Goal: Task Accomplishment & Management: Complete application form

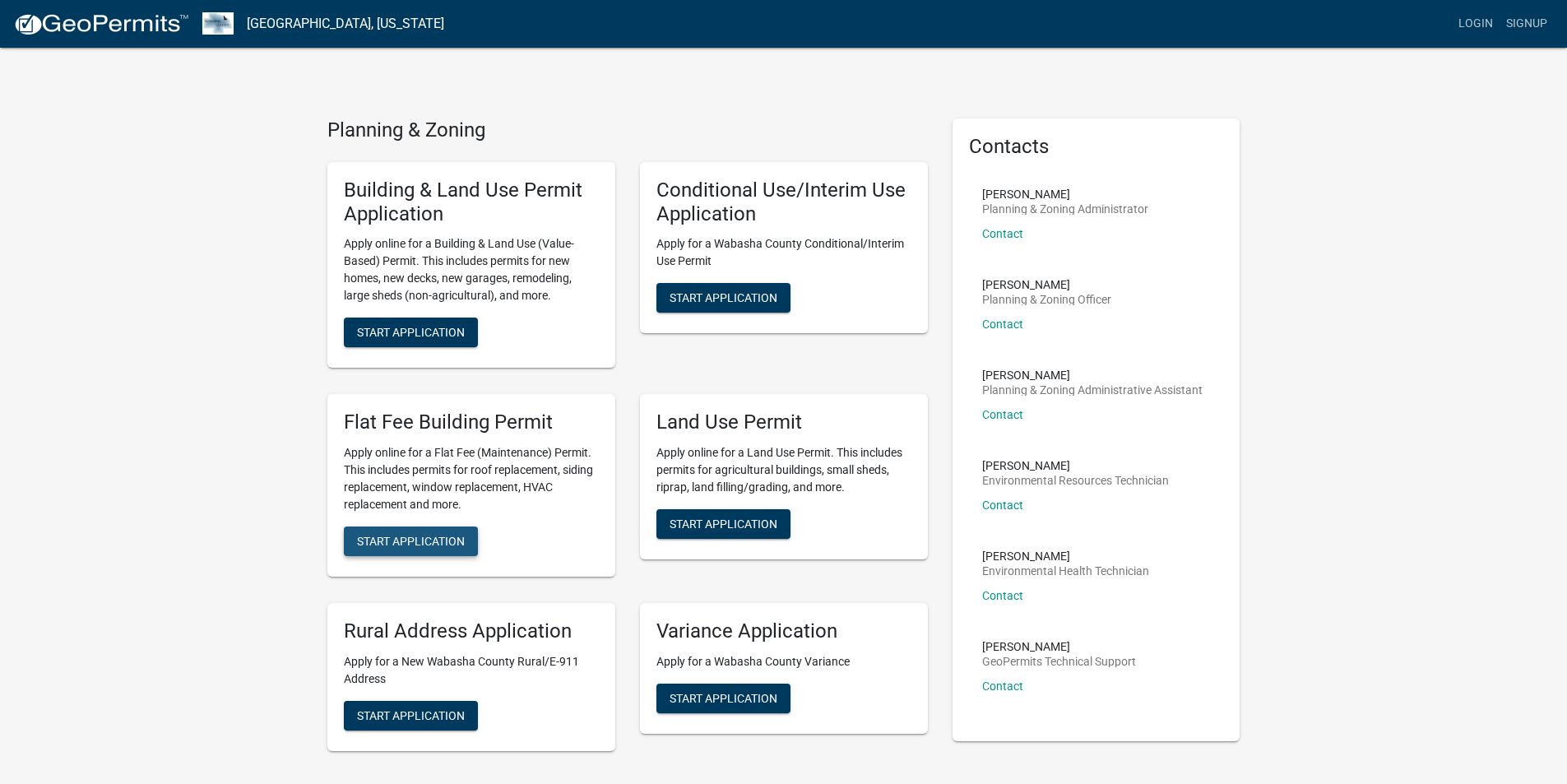
click at [430, 540] on span "Start Application" at bounding box center [411, 541] width 108 height 13
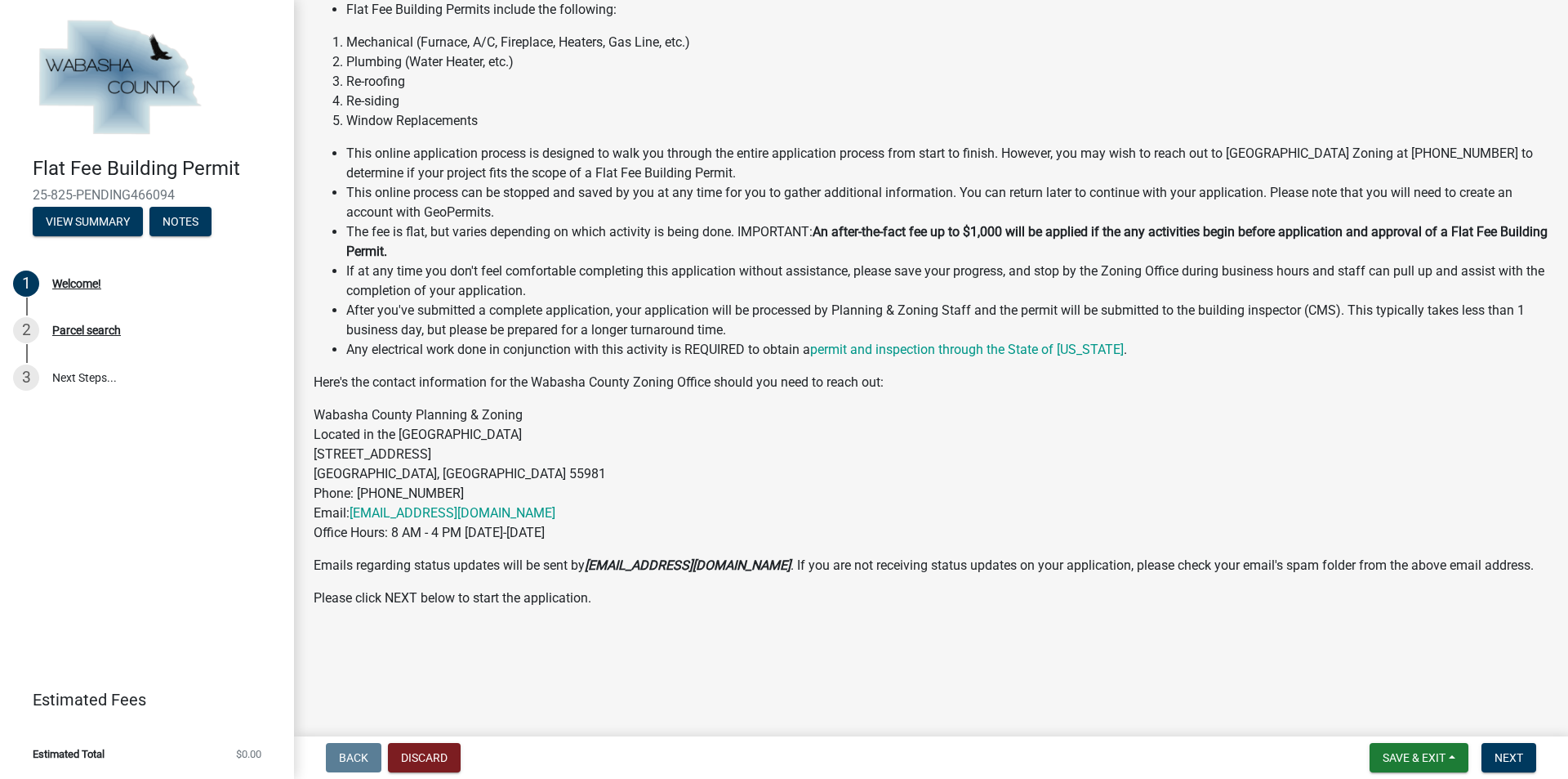
scroll to position [164, 0]
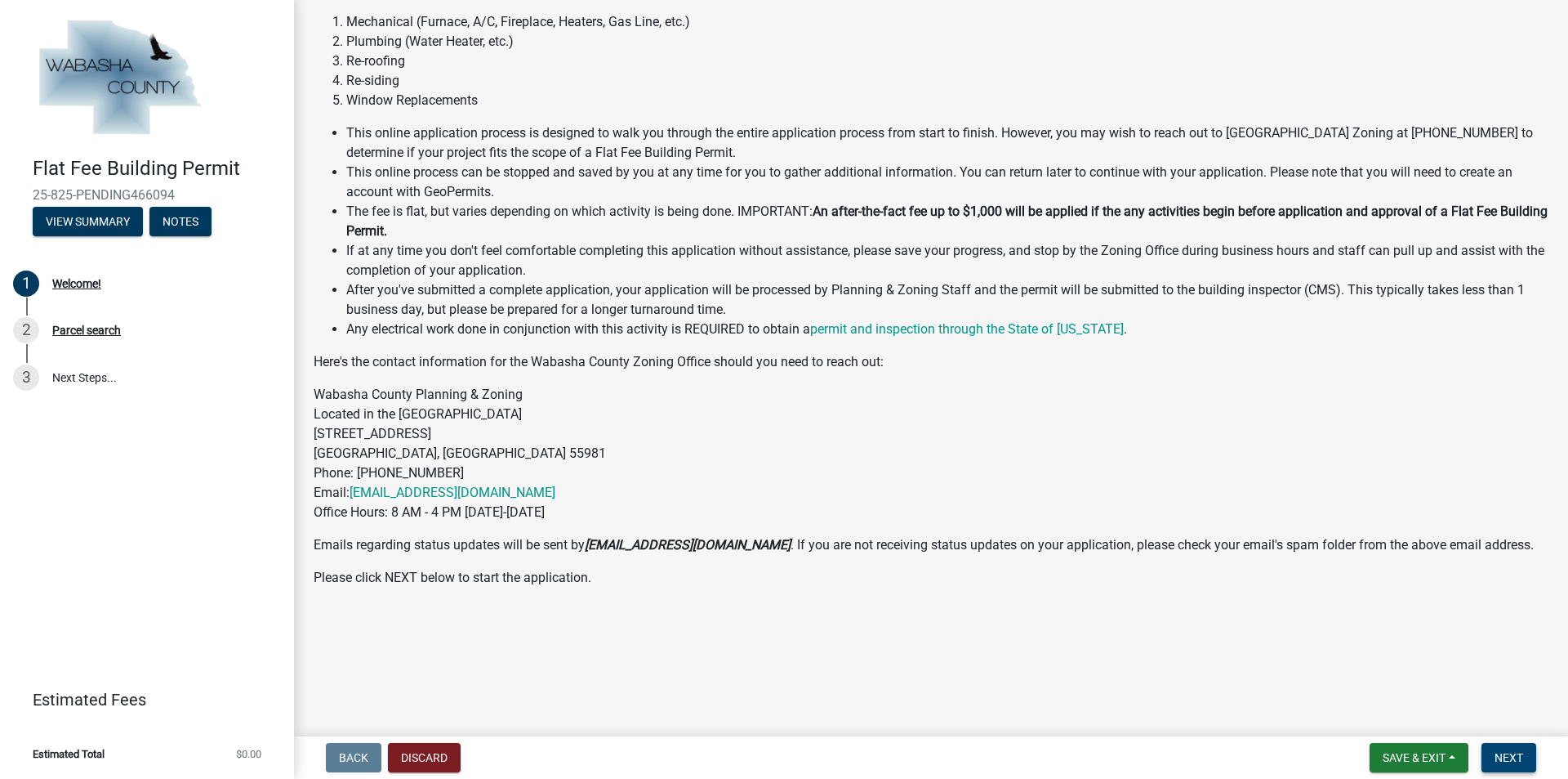
click at [1526, 758] on button "Next" at bounding box center [1508, 758] width 55 height 29
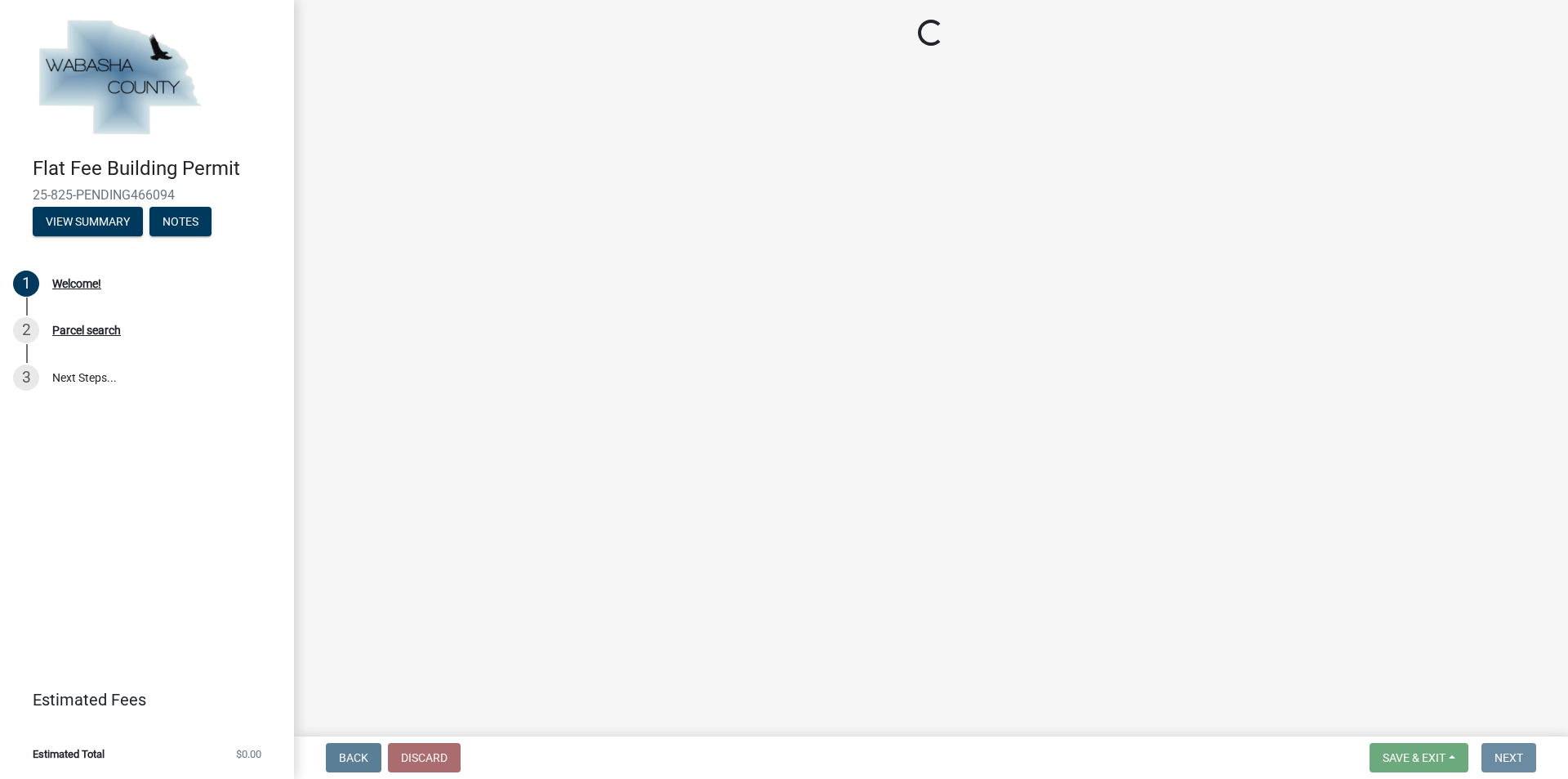
scroll to position [0, 0]
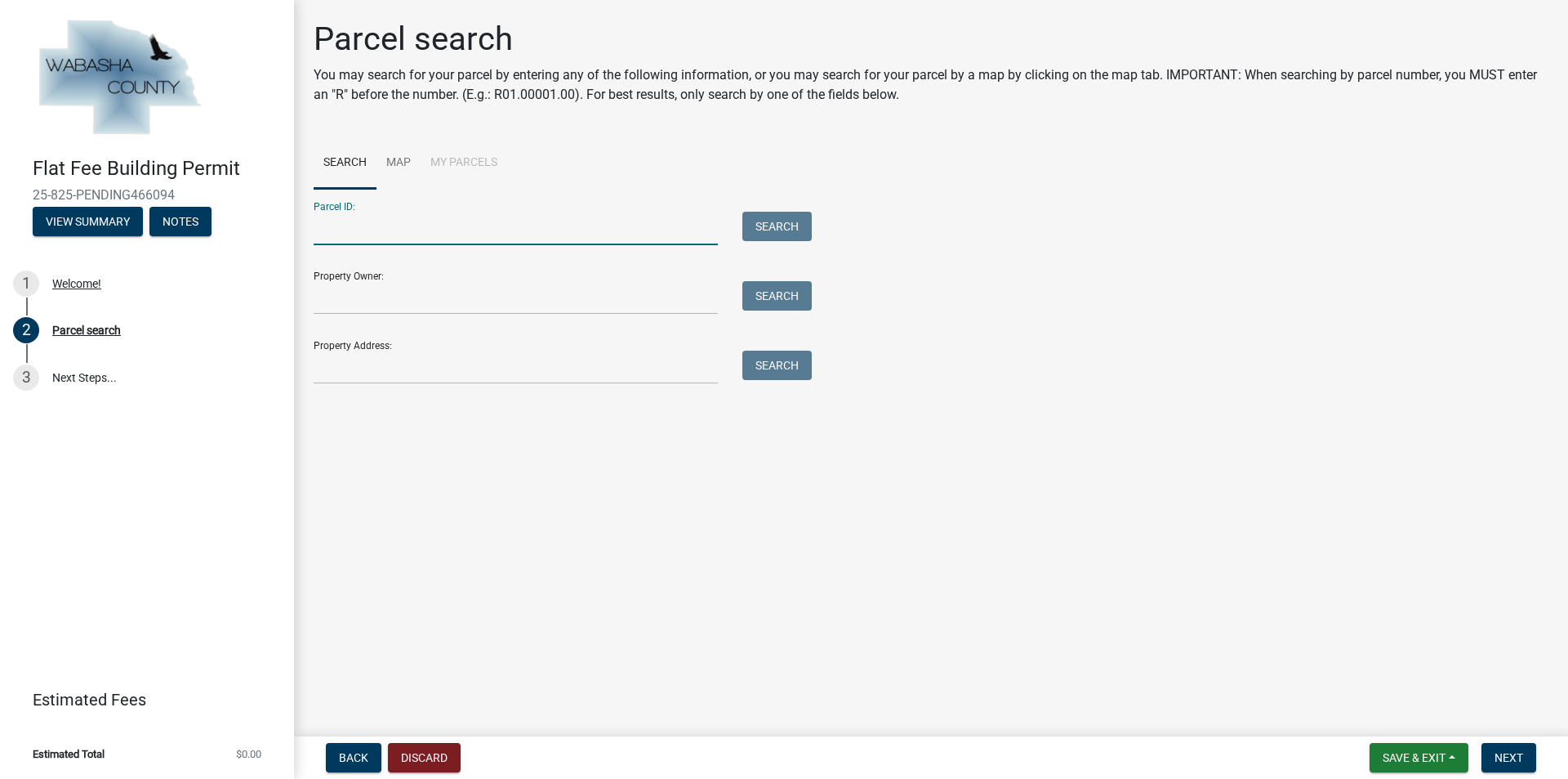
click at [395, 220] on input "Parcel ID:" at bounding box center [516, 228] width 404 height 34
click at [360, 362] on input "Property Address:" at bounding box center [516, 367] width 404 height 34
click at [774, 369] on button "Search" at bounding box center [777, 365] width 69 height 29
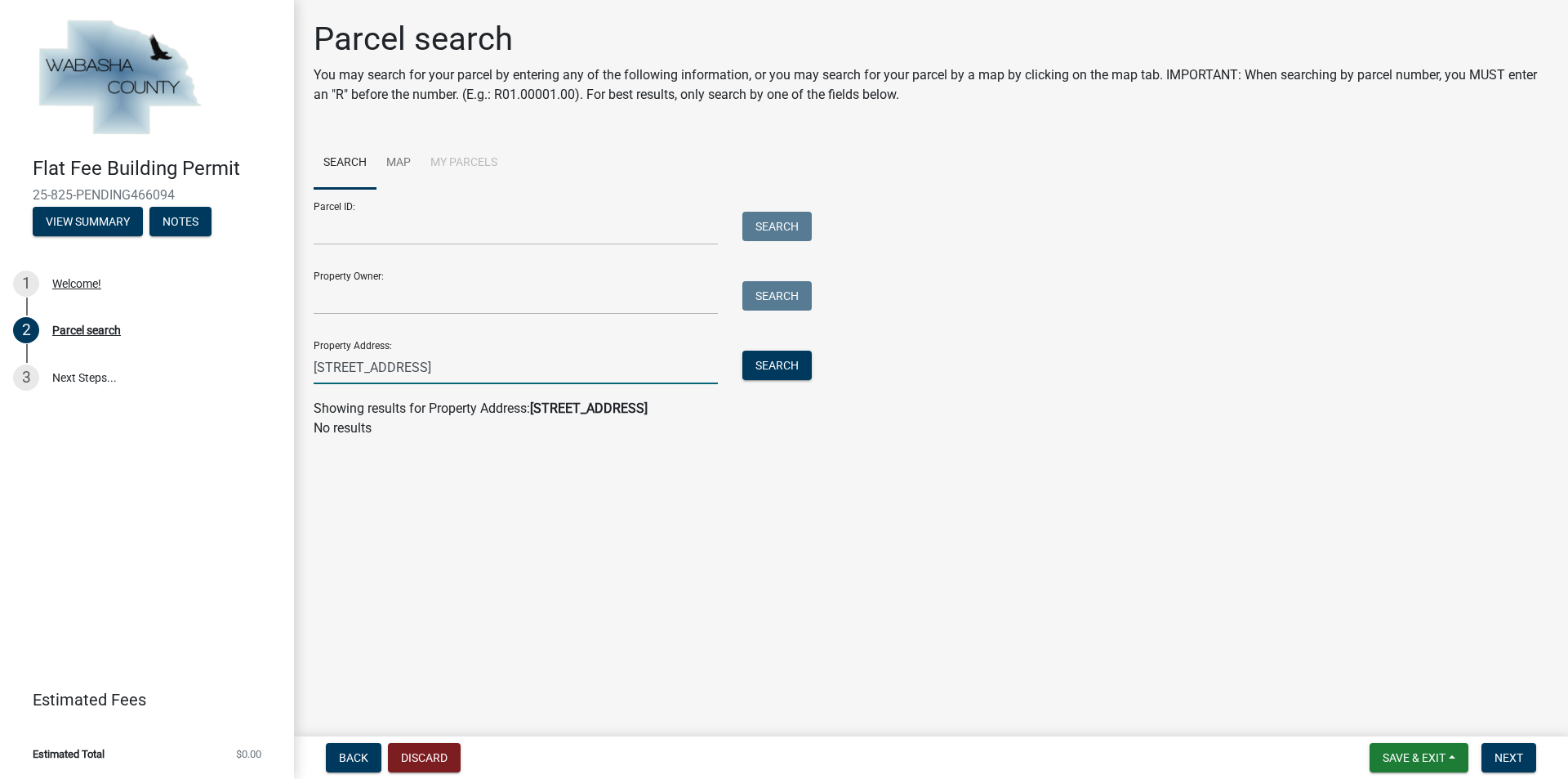
click at [387, 365] on input "[STREET_ADDRESS]" at bounding box center [516, 367] width 404 height 34
type input "[STREET_ADDRESS]"
click at [790, 363] on button "Search" at bounding box center [777, 365] width 69 height 29
click at [439, 300] on input "Property Owner:" at bounding box center [516, 298] width 404 height 34
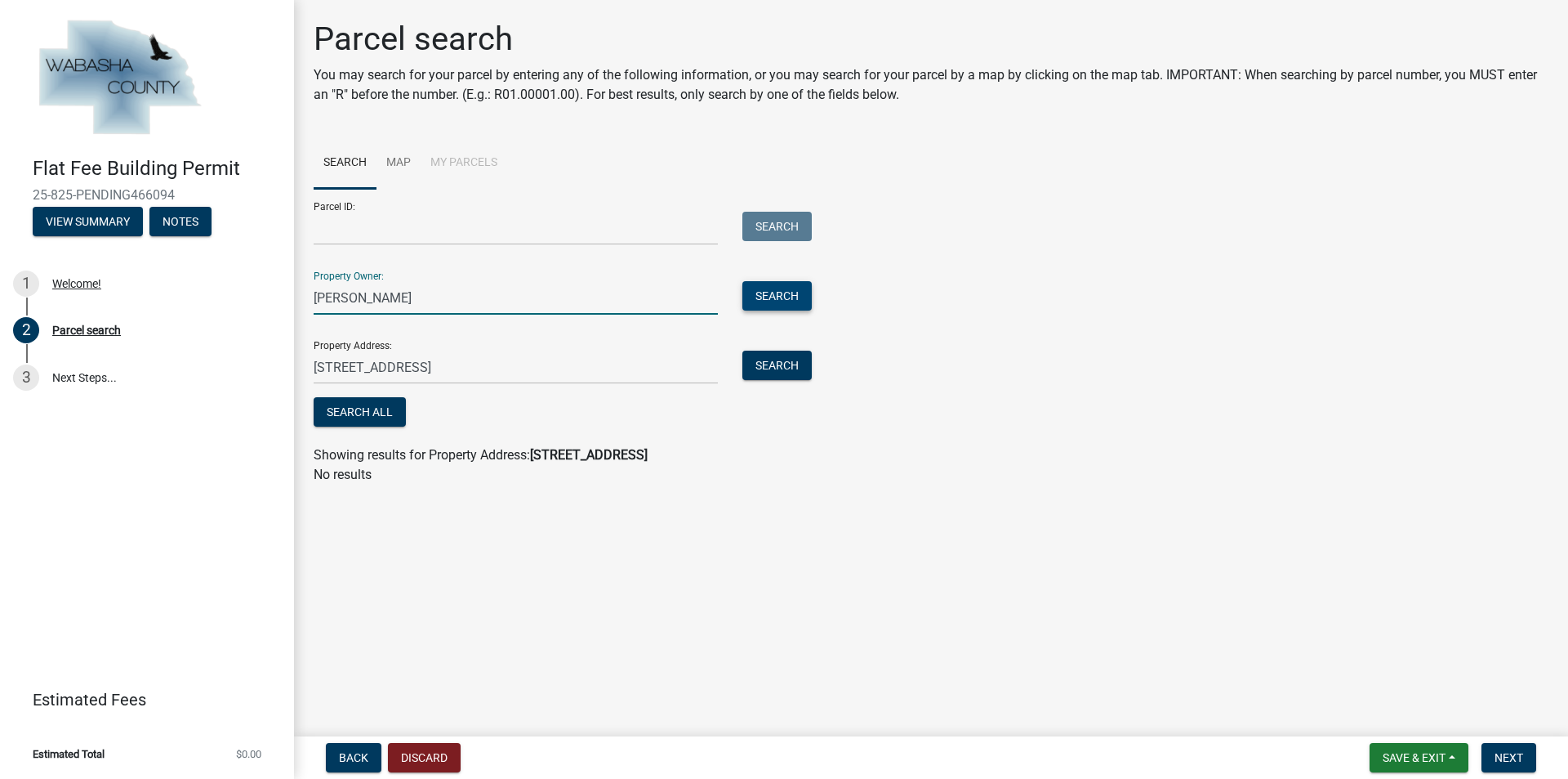
type input "[PERSON_NAME]"
click at [766, 293] on button "Search" at bounding box center [777, 296] width 69 height 29
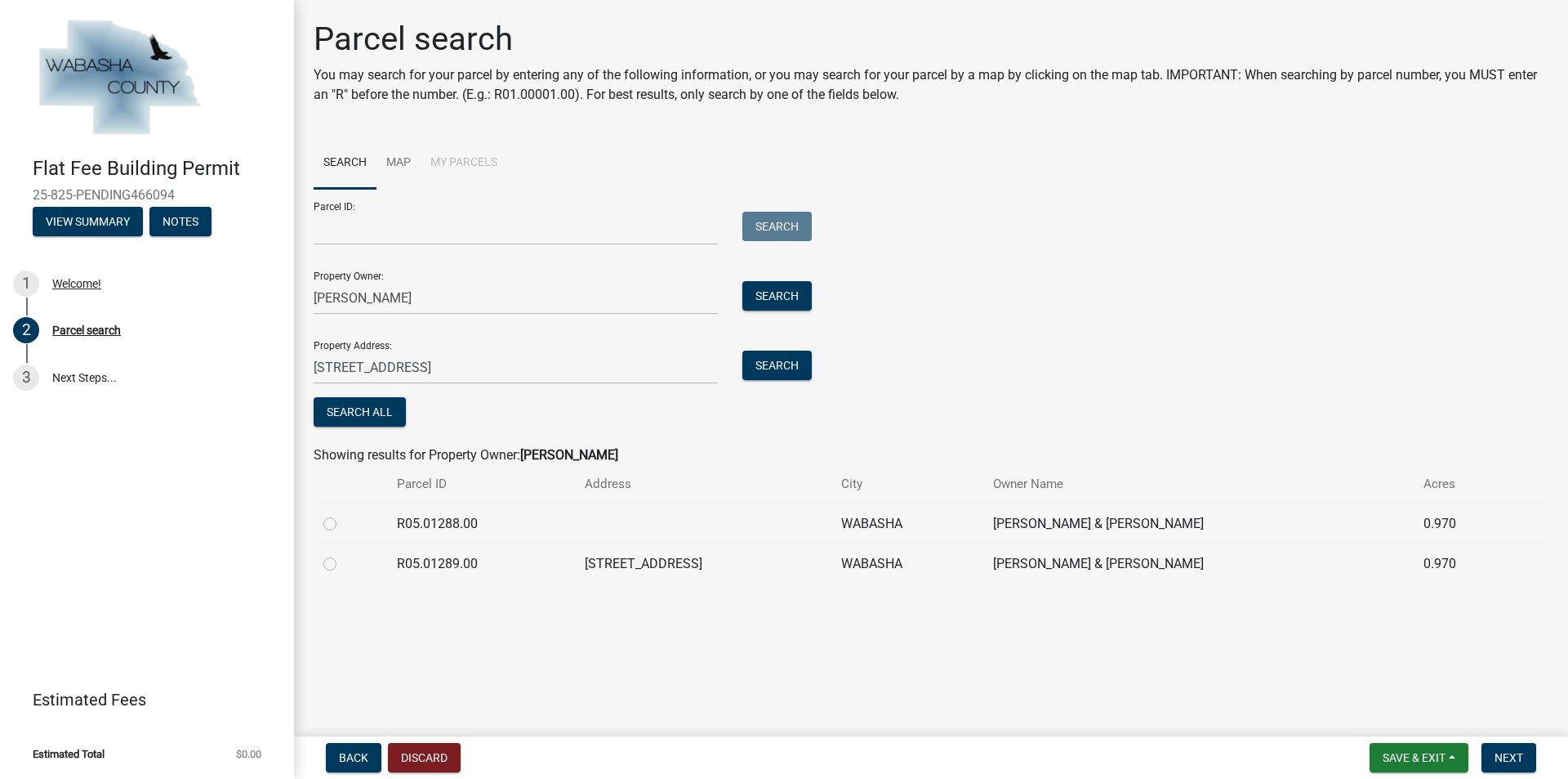
click at [343, 554] on label at bounding box center [343, 554] width 0 height 0
click at [343, 562] on input "radio" at bounding box center [348, 559] width 11 height 11
radio input "true"
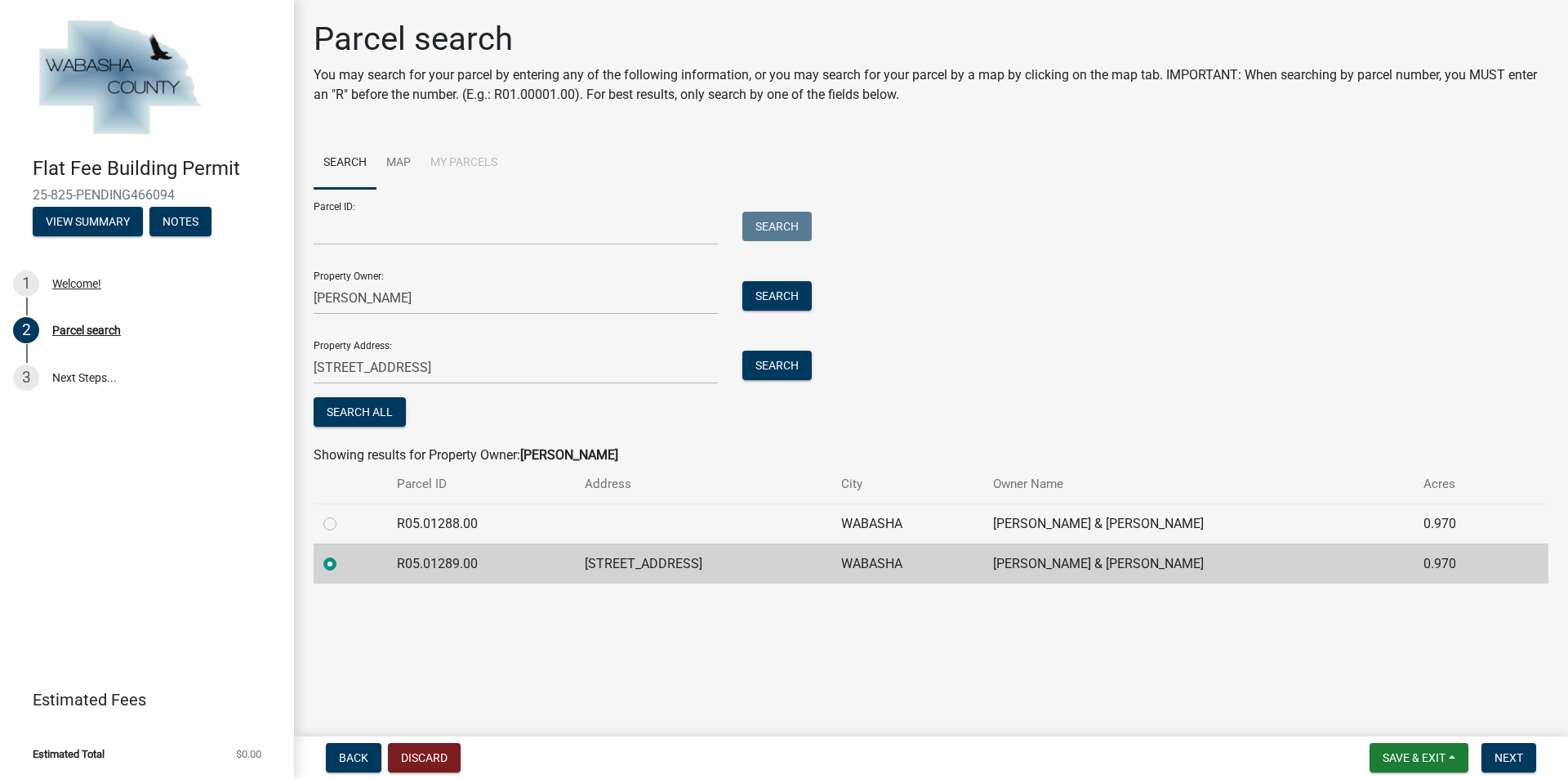
click at [343, 514] on label at bounding box center [343, 514] width 0 height 0
click at [343, 525] on input "radio" at bounding box center [348, 519] width 11 height 11
radio input "true"
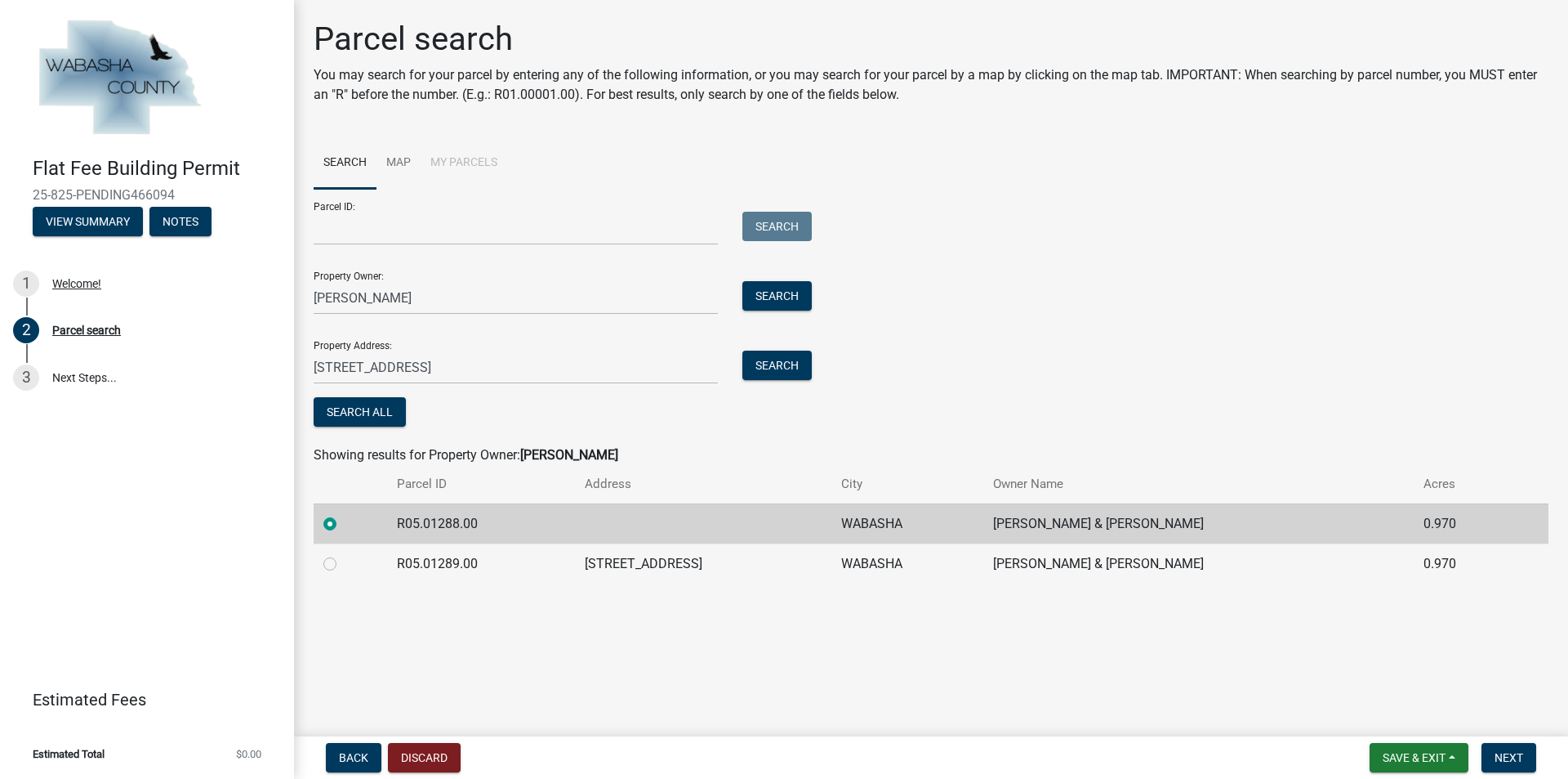
click at [343, 554] on label at bounding box center [343, 554] width 0 height 0
click at [343, 562] on input "radio" at bounding box center [348, 559] width 11 height 11
radio input "true"
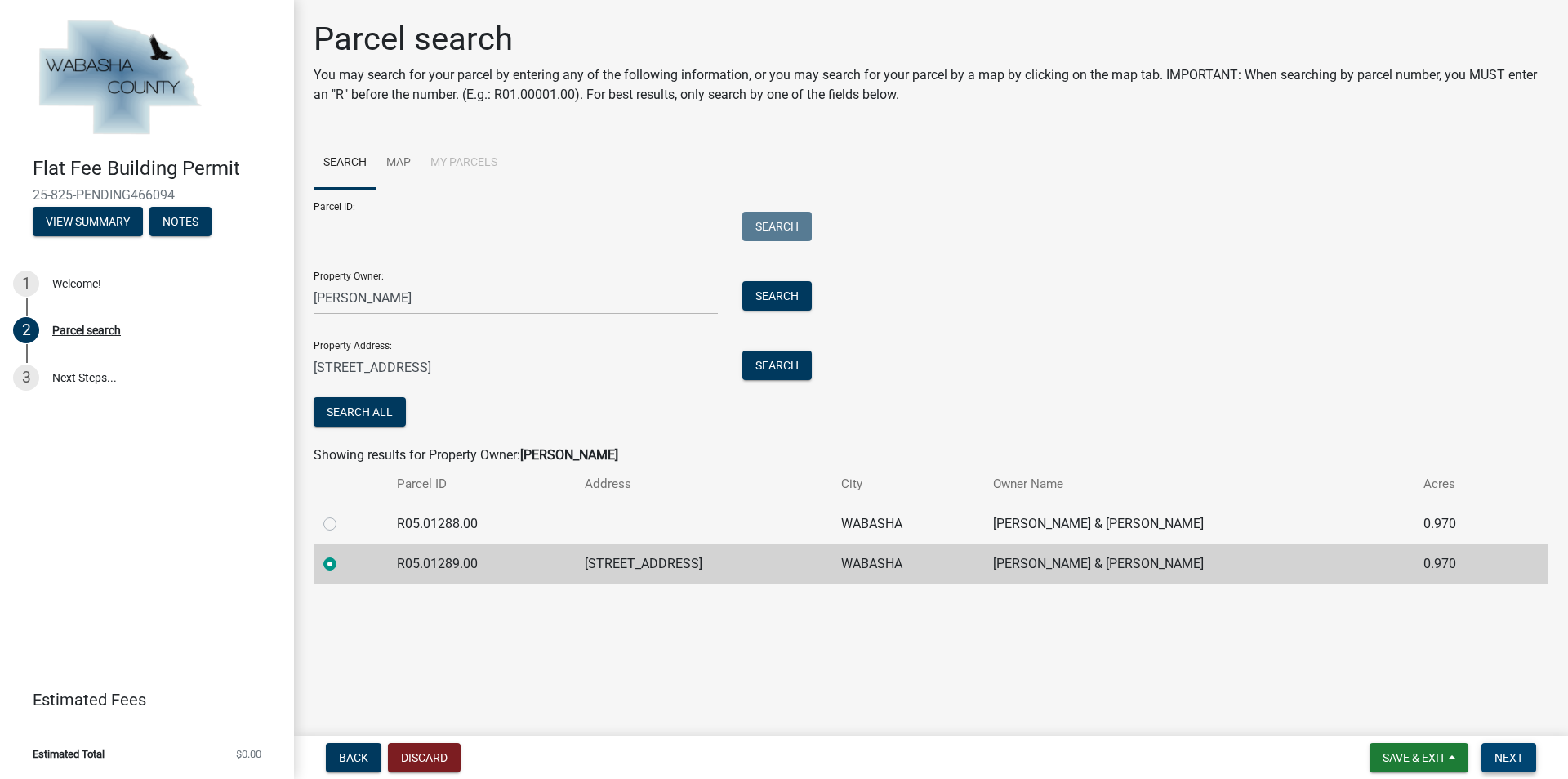
click at [1514, 757] on span "Next" at bounding box center [1508, 758] width 29 height 13
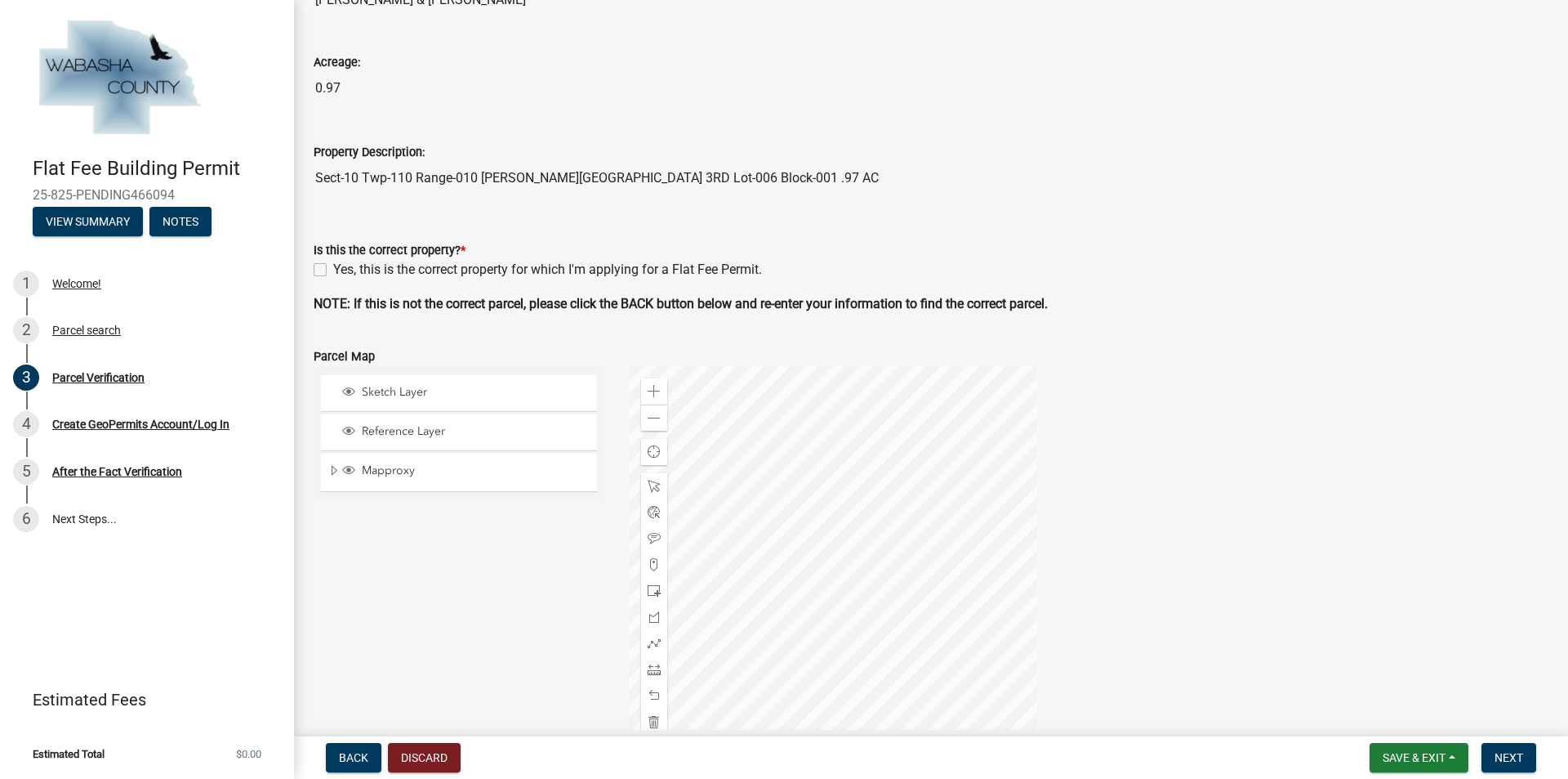
scroll to position [163, 0]
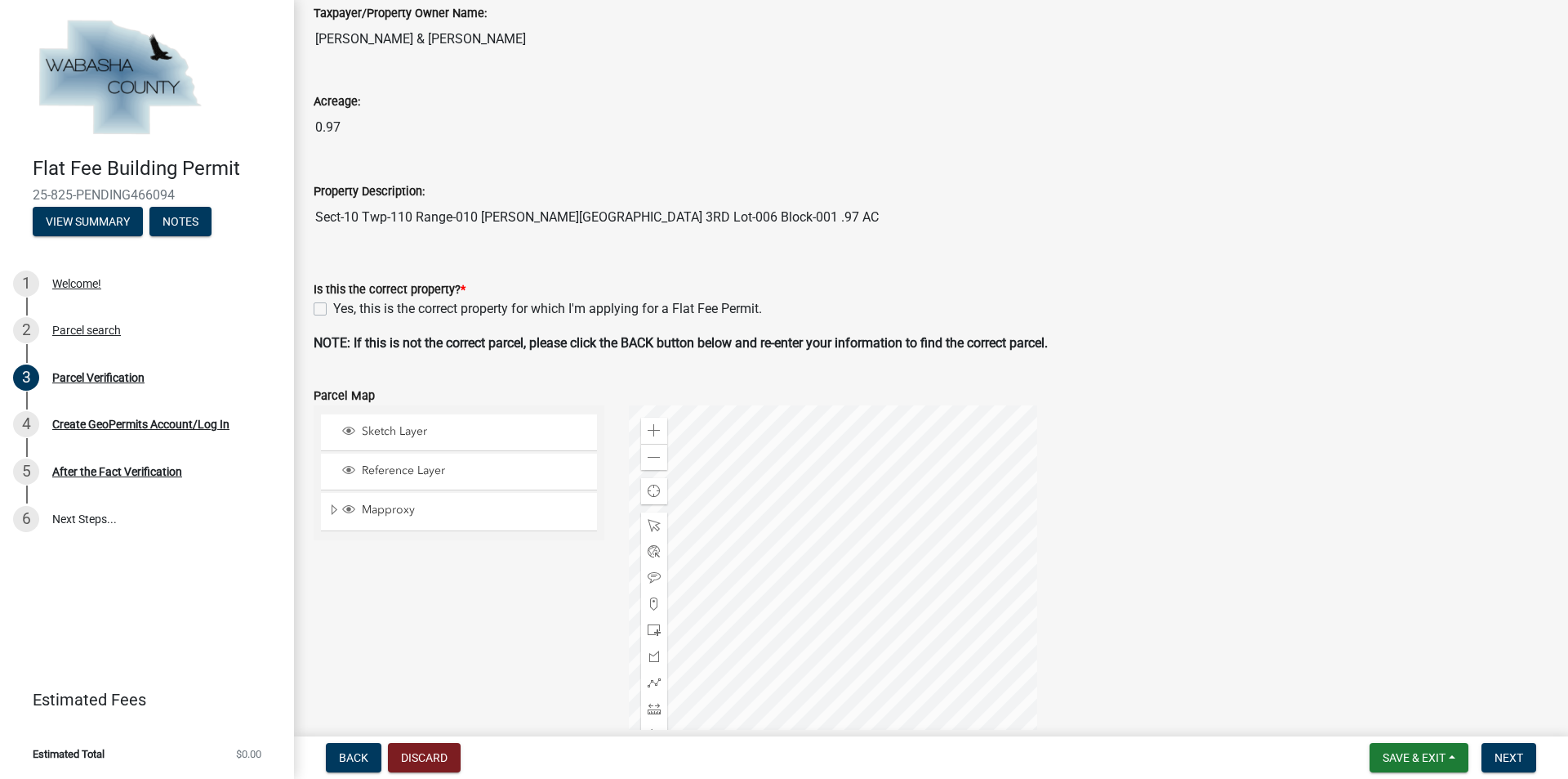
click at [333, 307] on label "Yes, this is the correct property for which I'm applying for a Flat Fee Permit." at bounding box center [547, 309] width 429 height 20
click at [333, 307] on input "Yes, this is the correct property for which I'm applying for a Flat Fee Permit." at bounding box center [338, 304] width 11 height 11
checkbox input "true"
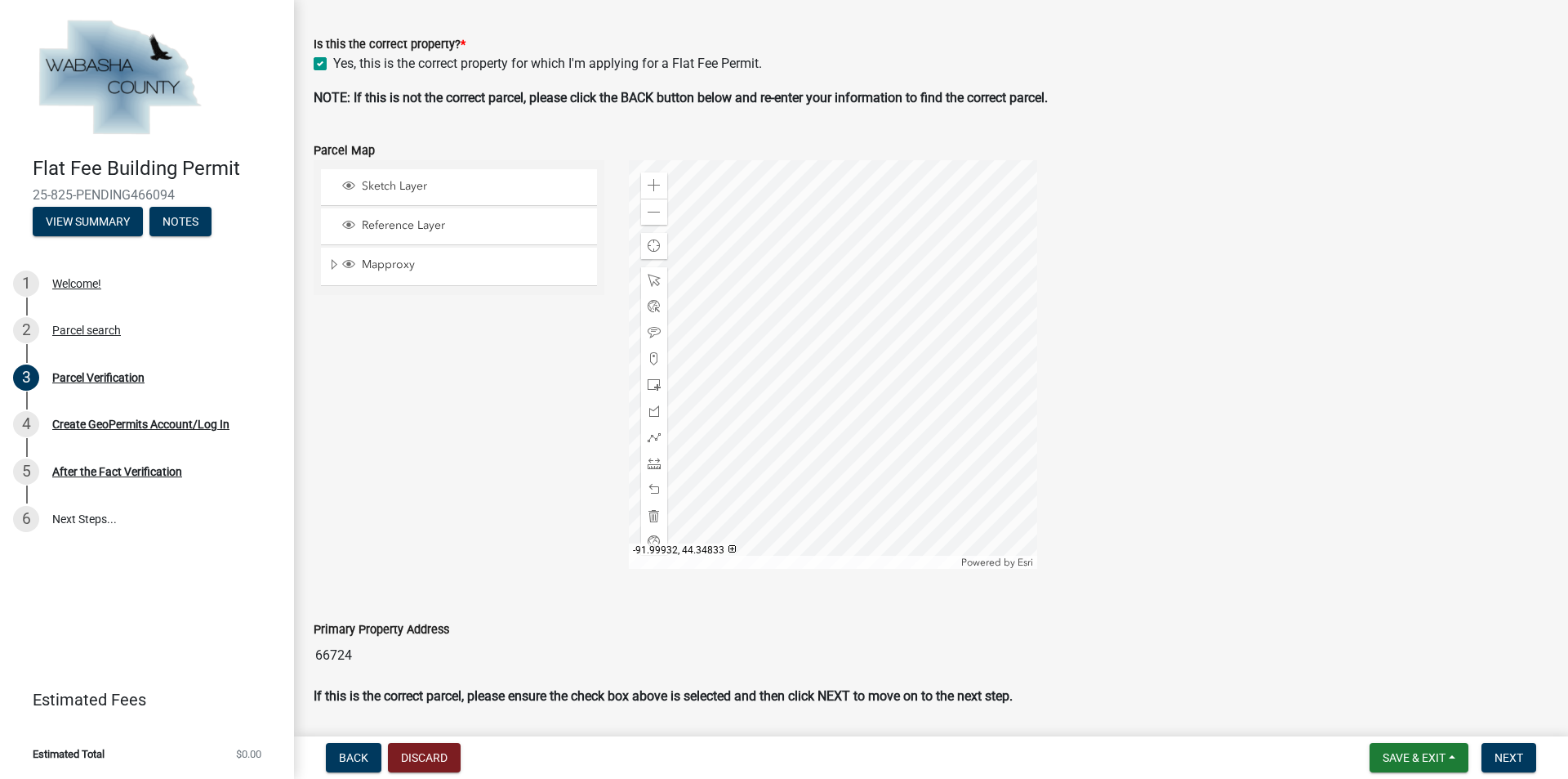
click at [748, 331] on div at bounding box center [833, 365] width 409 height 409
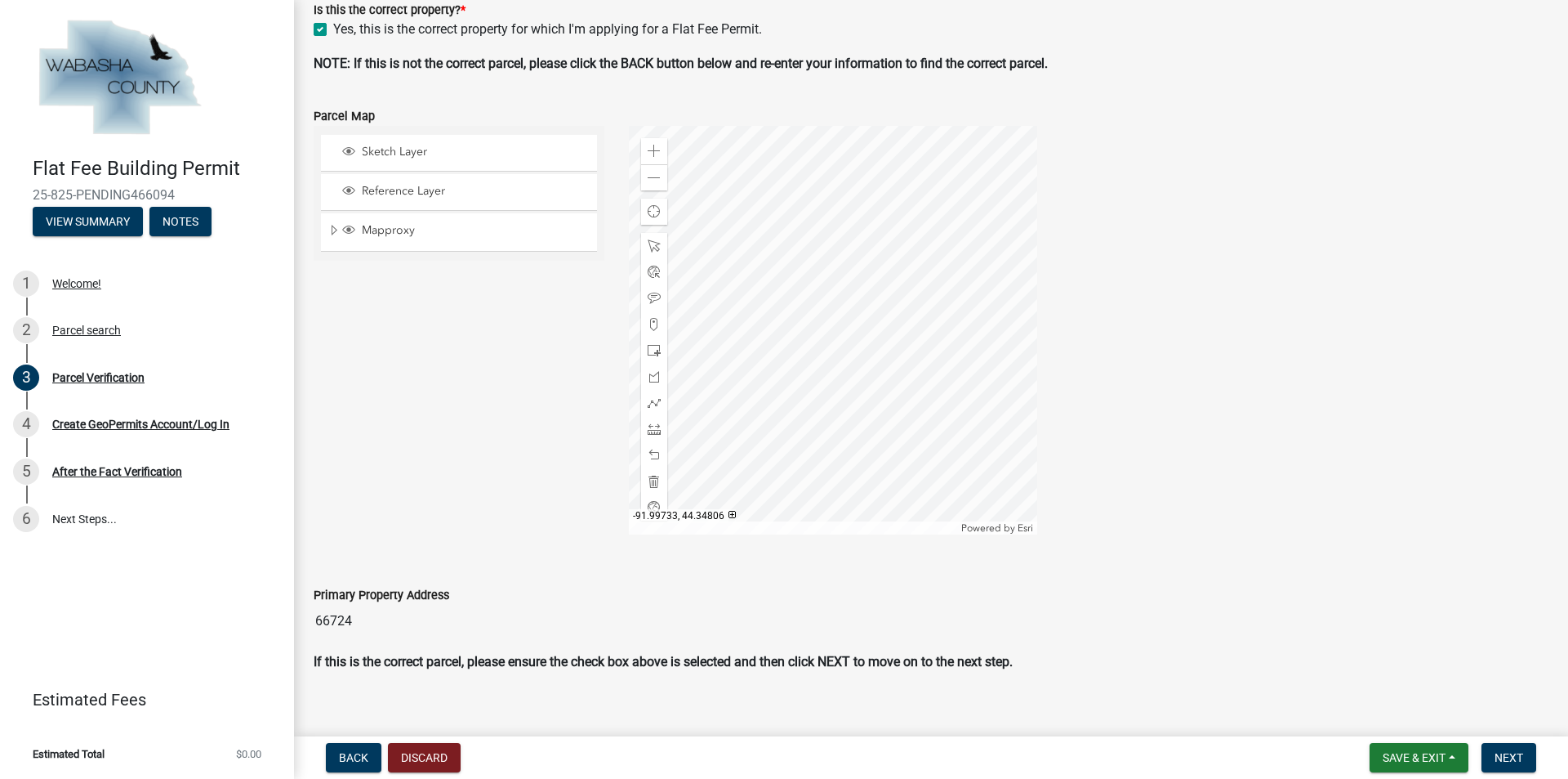
scroll to position [462, 0]
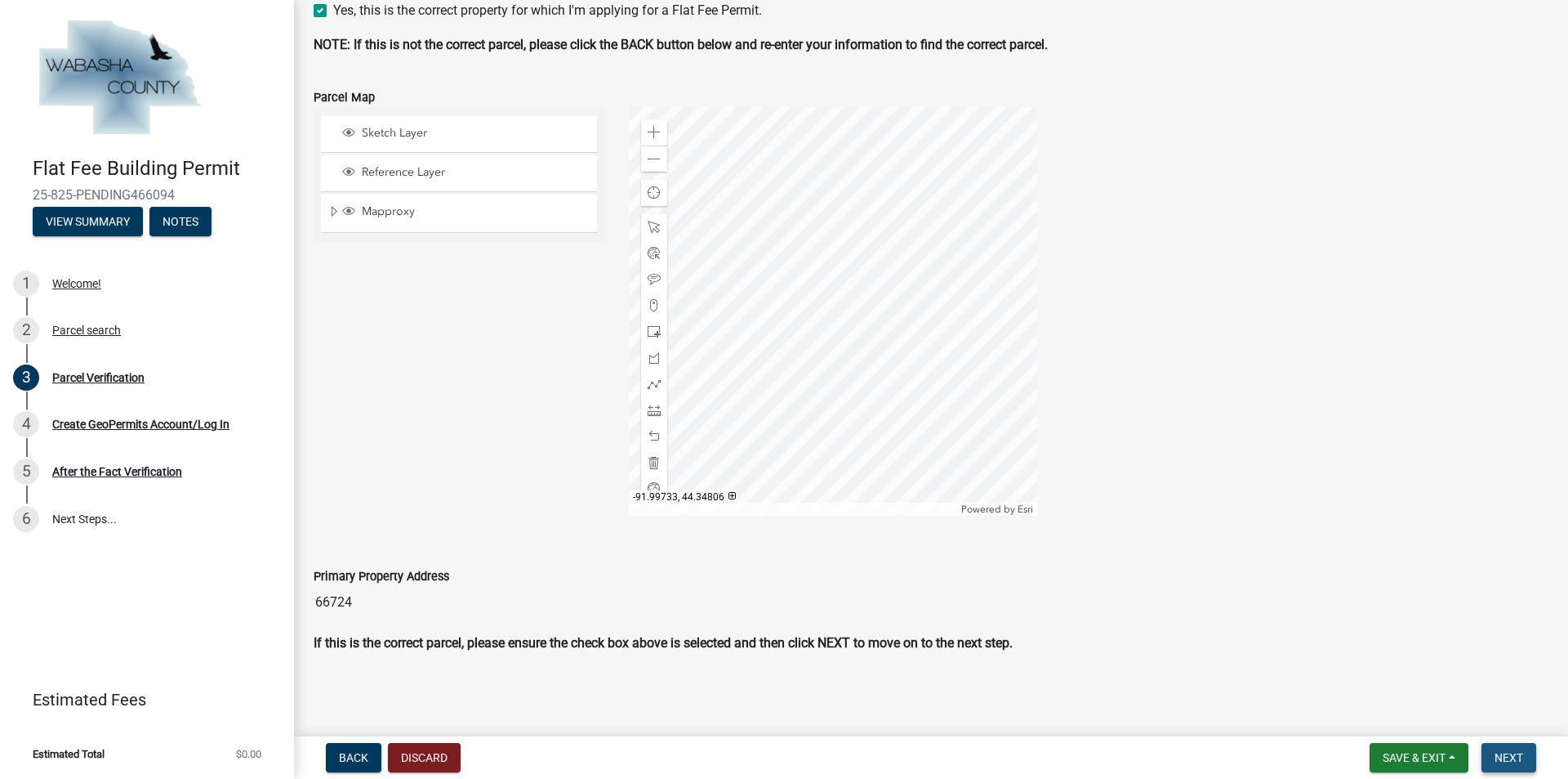
click at [1509, 758] on span "Next" at bounding box center [1508, 758] width 29 height 13
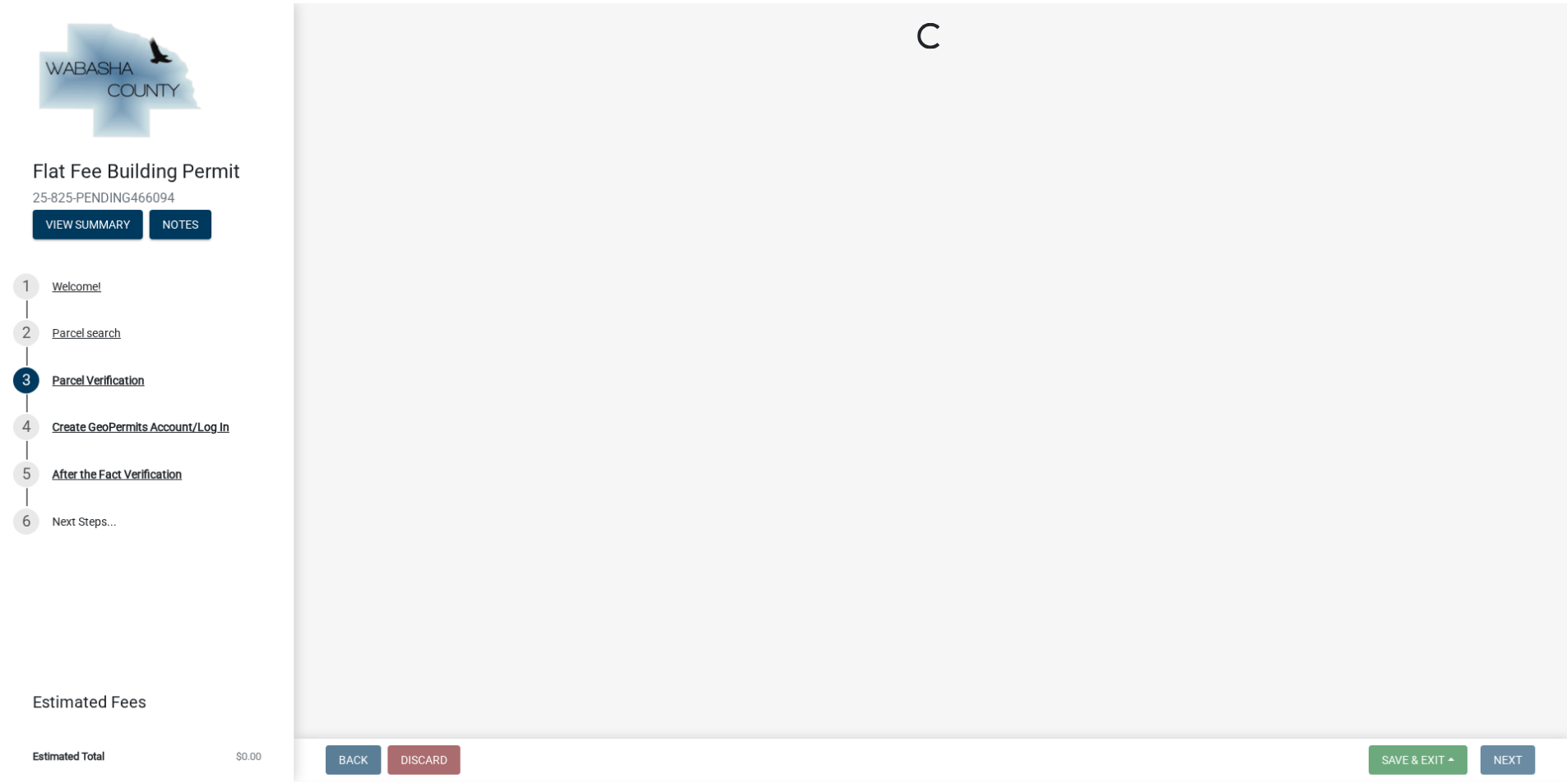
scroll to position [0, 0]
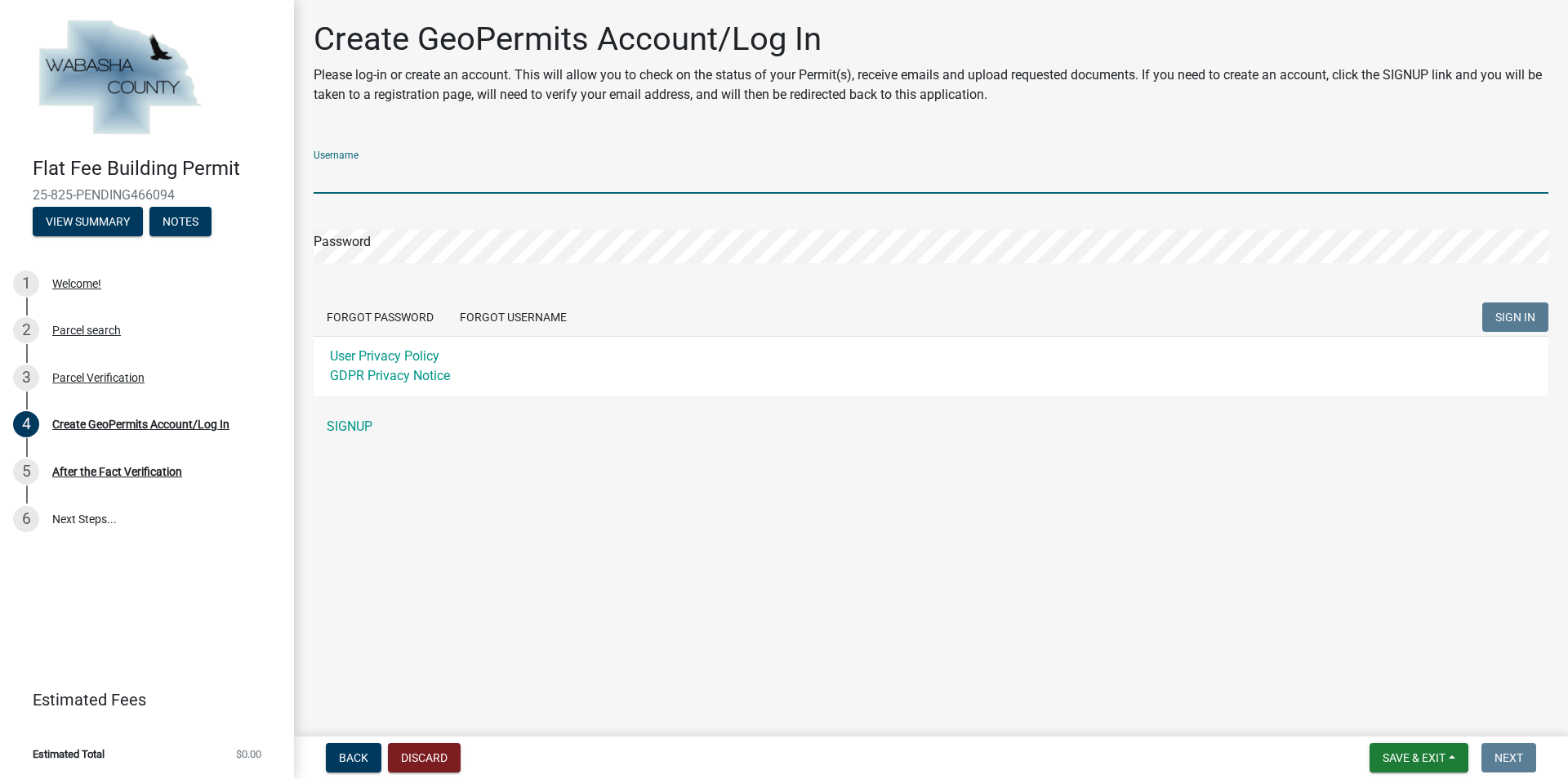
click at [379, 176] on input "Username" at bounding box center [931, 177] width 1235 height 34
click at [351, 427] on div "Username Password Forgot Password Forgot Username SIGN IN User Privacy Policy G…" at bounding box center [931, 290] width 1235 height 306
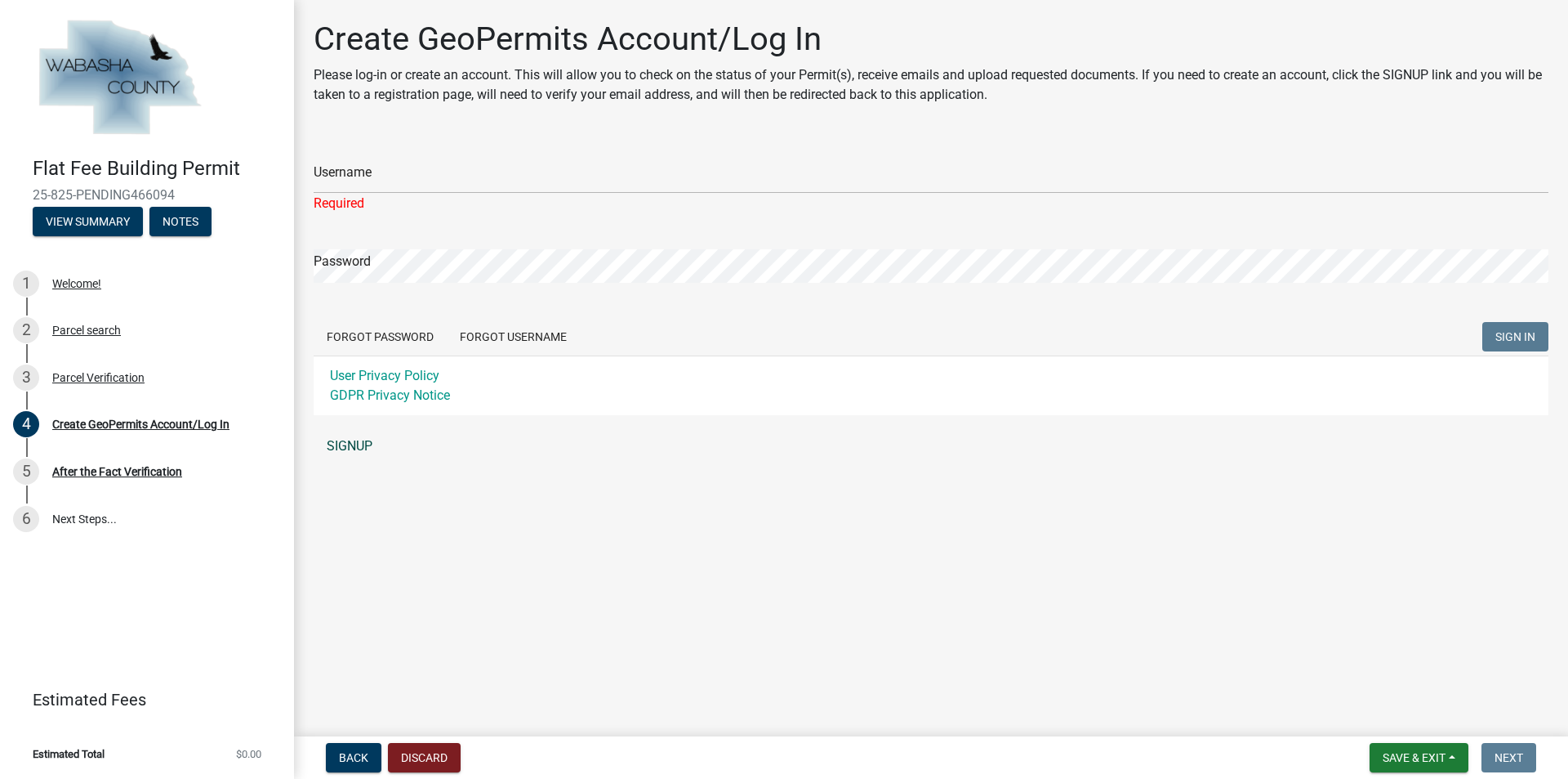
click at [354, 441] on link "SIGNUP" at bounding box center [931, 446] width 1235 height 33
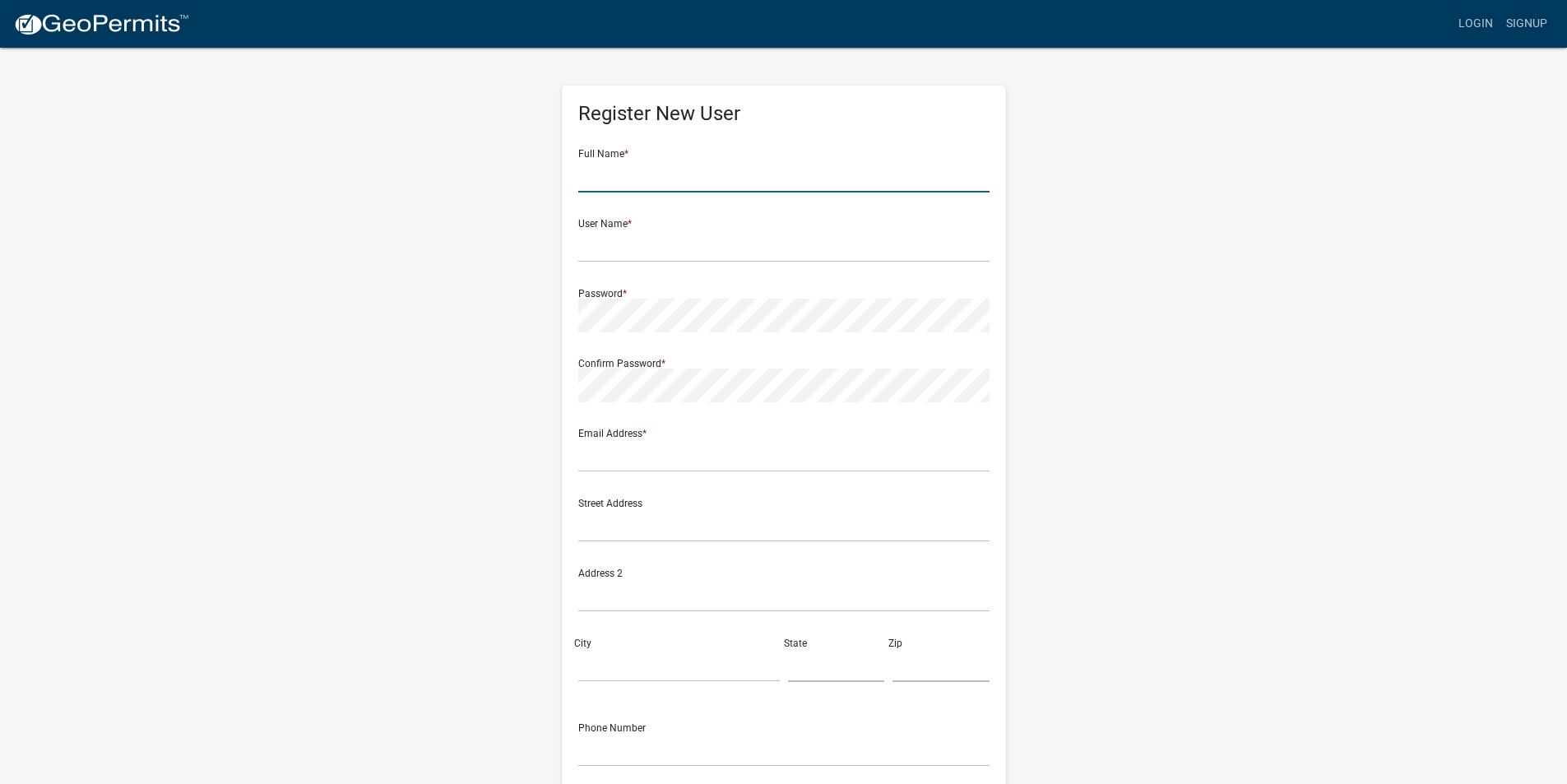
click at [618, 179] on input "text" at bounding box center [784, 175] width 412 height 34
type input "[PERSON_NAME]"
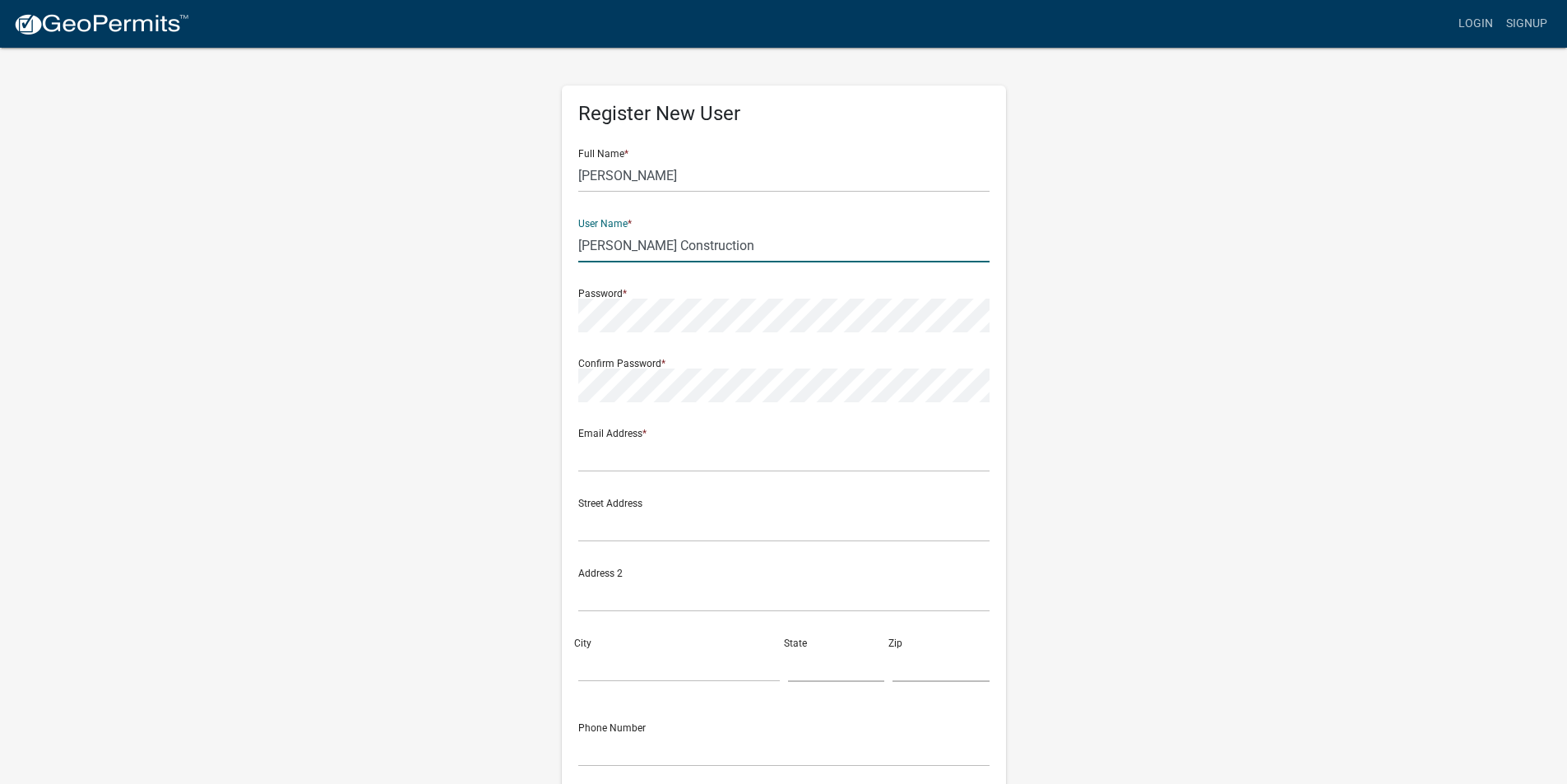
type input "[PERSON_NAME] Construction"
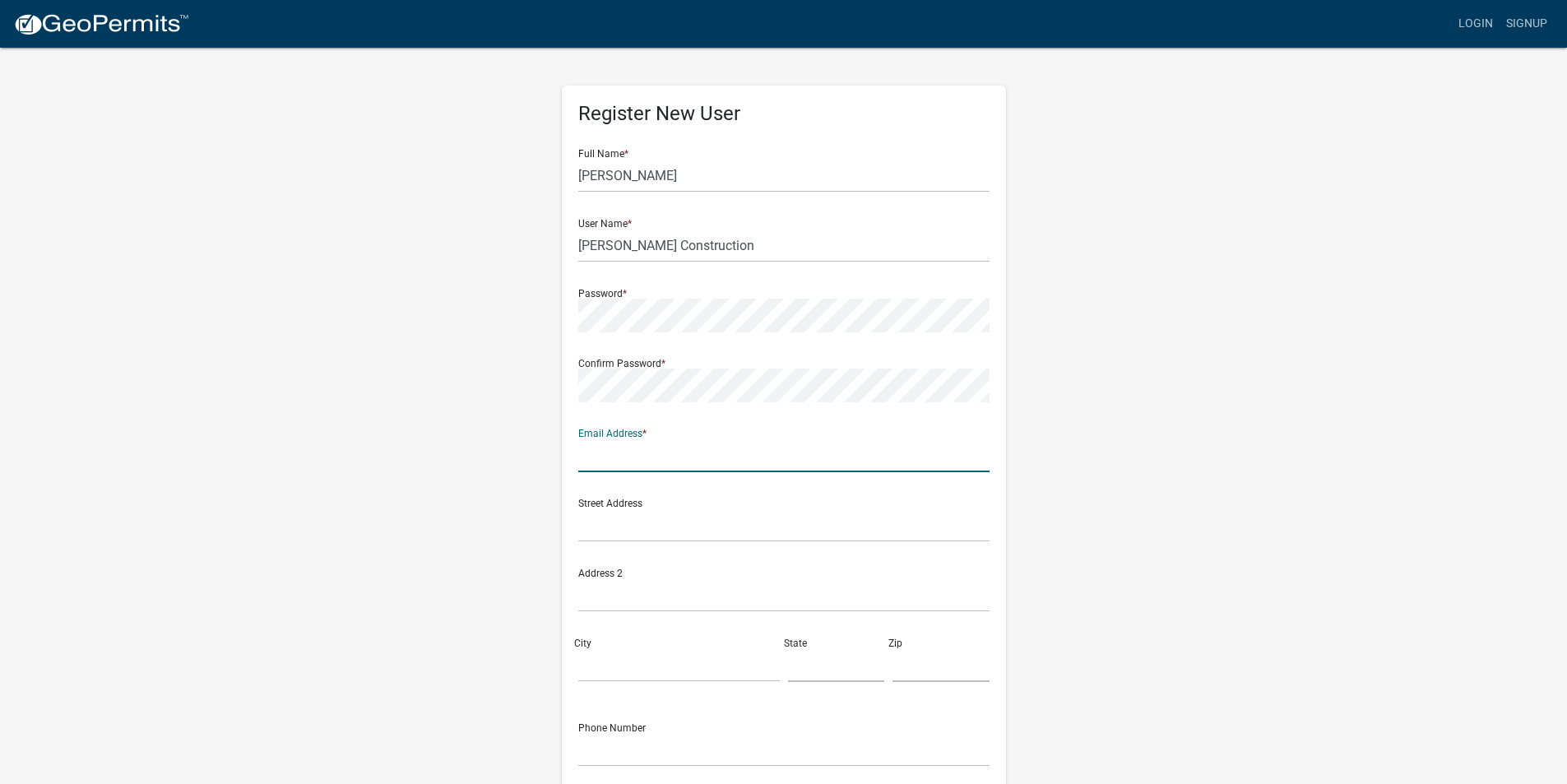
click at [672, 448] on input "text" at bounding box center [784, 455] width 412 height 34
type input "[PERSON_NAME][EMAIL_ADDRESS][DOMAIN_NAME]"
click at [639, 528] on input "text" at bounding box center [784, 525] width 412 height 34
type input "2307 - [GEOGRAPHIC_DATA]"
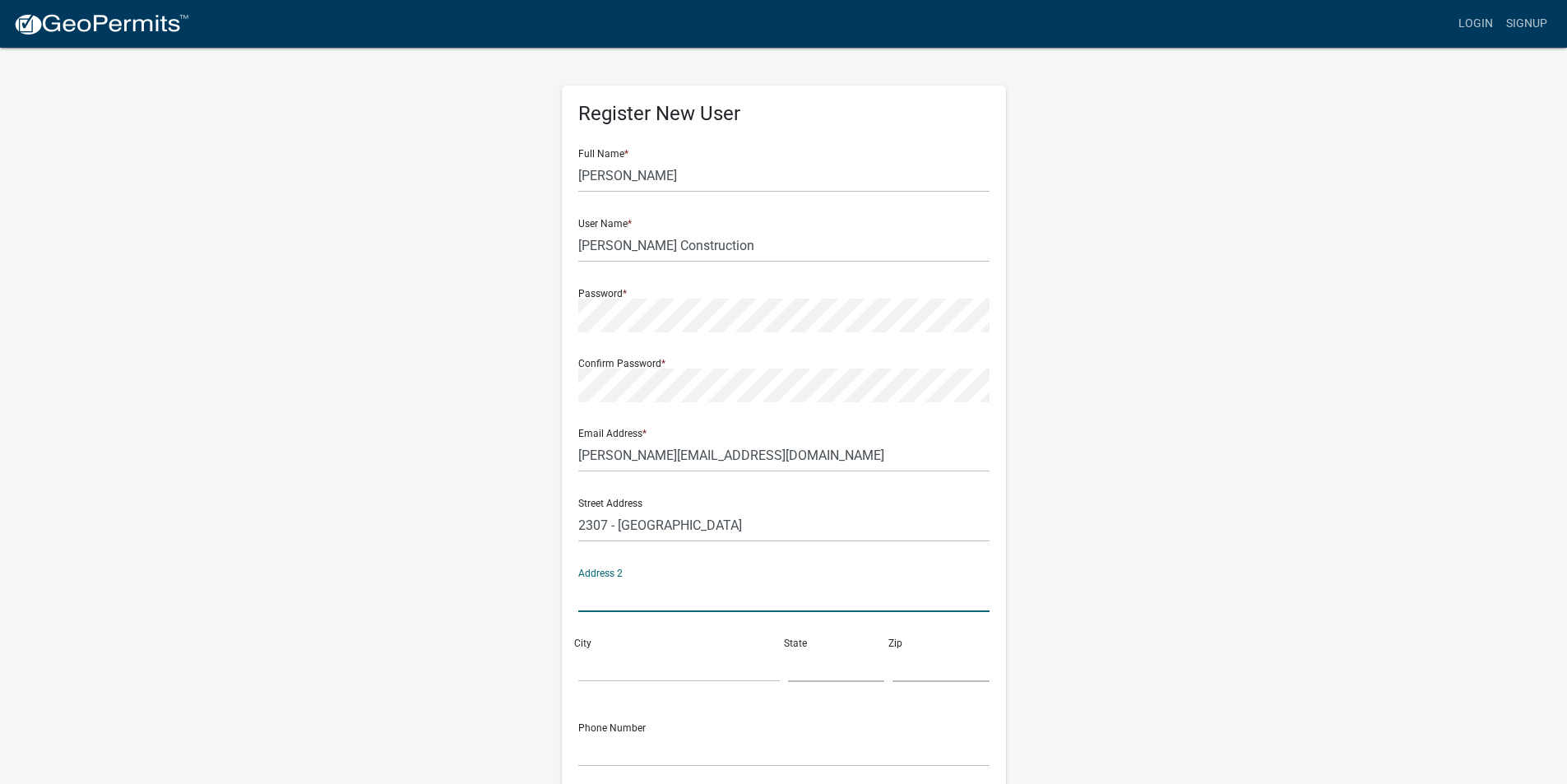
click at [625, 597] on input "text" at bounding box center [784, 595] width 412 height 34
click at [624, 675] on input "City" at bounding box center [679, 665] width 202 height 34
type input "[GEOGRAPHIC_DATA]"
type input "MN"
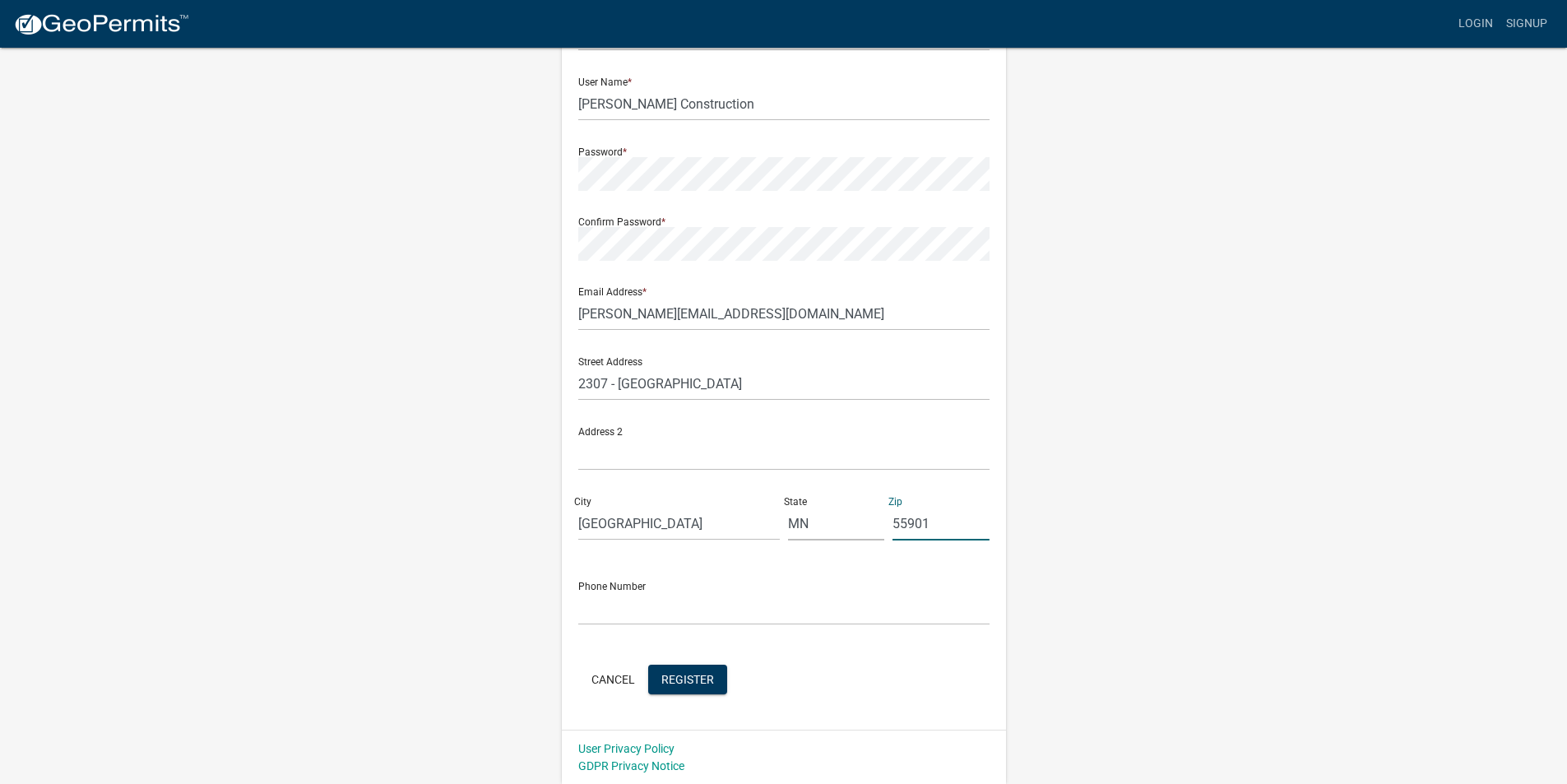
scroll to position [142, 0]
type input "55901"
click at [648, 607] on input "text" at bounding box center [784, 607] width 412 height 34
type input "5072084501"
click at [784, 666] on div "Cancel Register" at bounding box center [784, 680] width 412 height 34
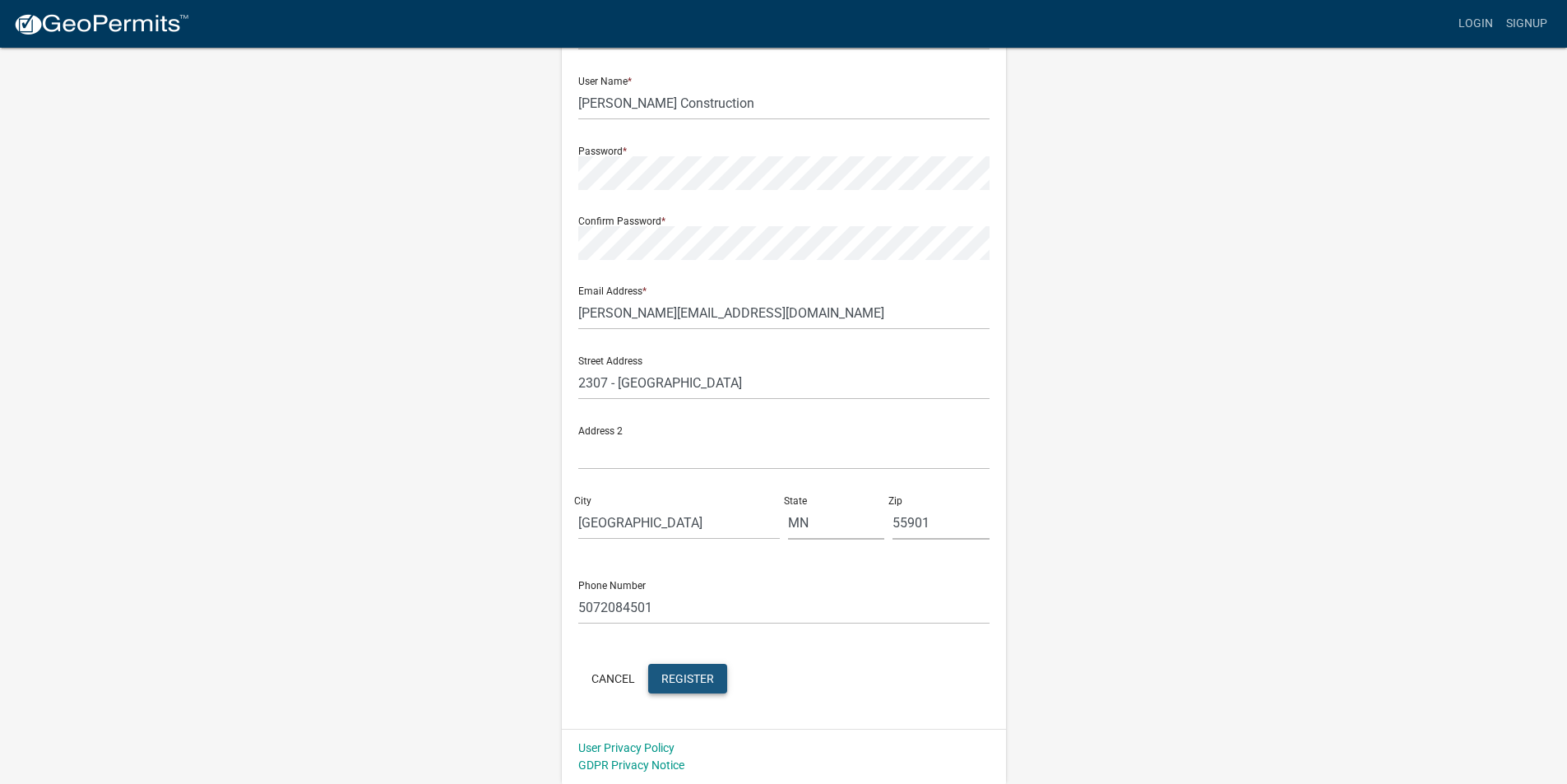
click at [683, 680] on span "Register" at bounding box center [688, 678] width 53 height 13
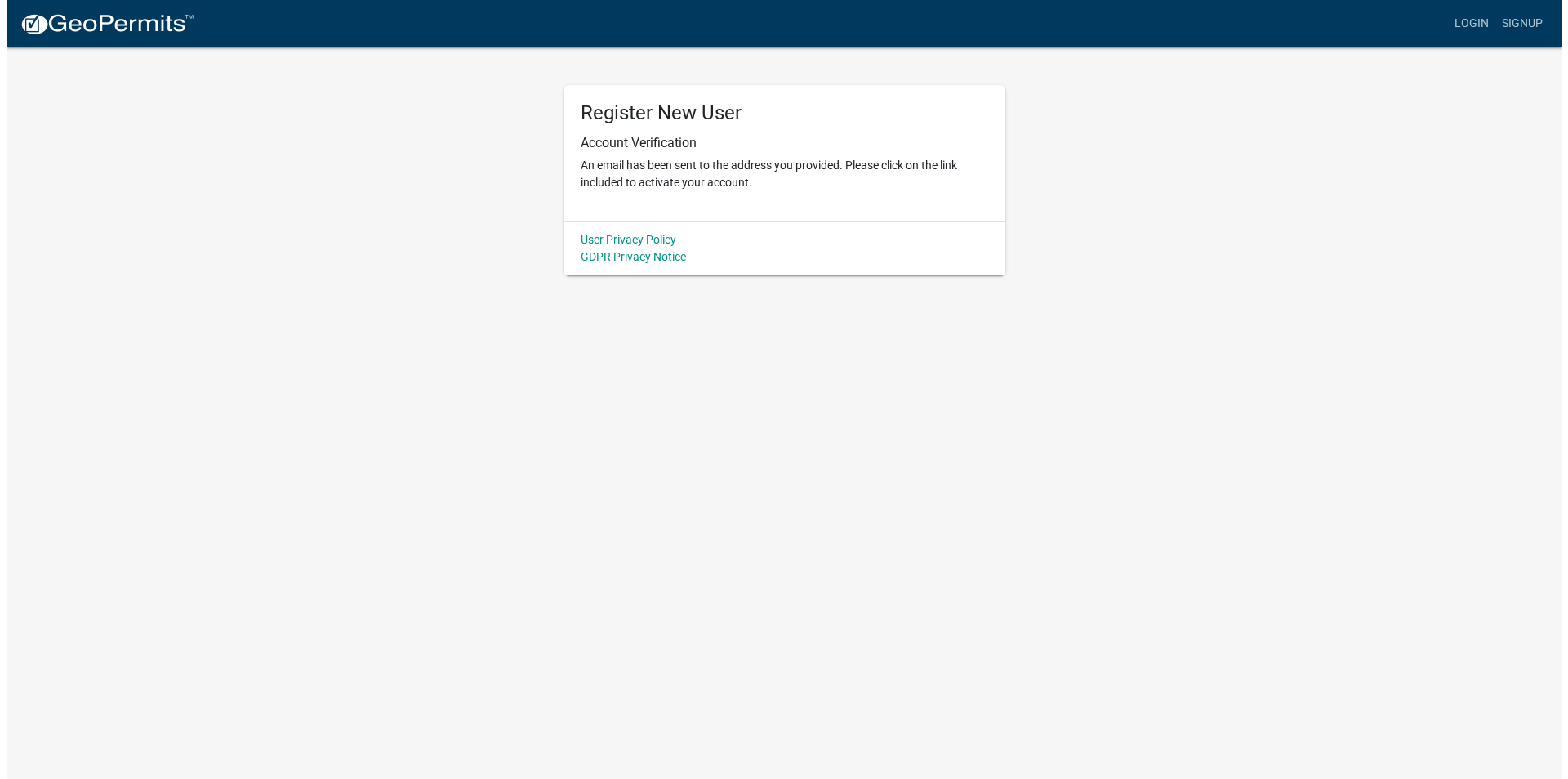
scroll to position [0, 0]
